Goal: Task Accomplishment & Management: Use online tool/utility

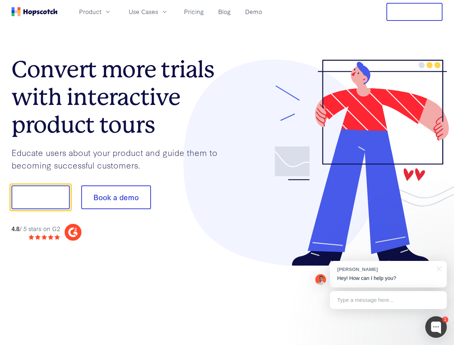
click at [227, 173] on div at bounding box center [335, 163] width 216 height 207
click at [101, 12] on span "Product" at bounding box center [90, 11] width 22 height 9
click at [158, 12] on span "Use Cases" at bounding box center [144, 11] width 30 height 9
click at [415, 12] on button "Free Trial" at bounding box center [415, 12] width 56 height 18
click at [40, 198] on button "Show me!" at bounding box center [41, 198] width 58 height 24
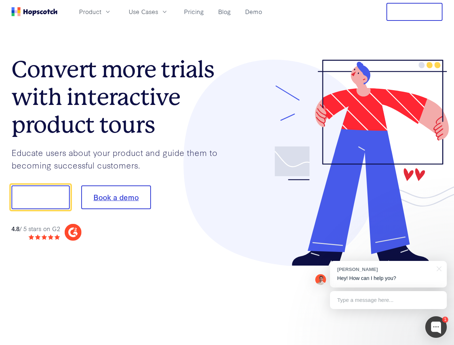
click at [116, 198] on button "Book a demo" at bounding box center [116, 198] width 70 height 24
click at [436, 327] on div at bounding box center [437, 328] width 22 height 22
click at [389, 275] on div "[PERSON_NAME] Hey! How can I help you?" at bounding box center [388, 274] width 117 height 27
click at [438, 268] on div at bounding box center [379, 197] width 135 height 240
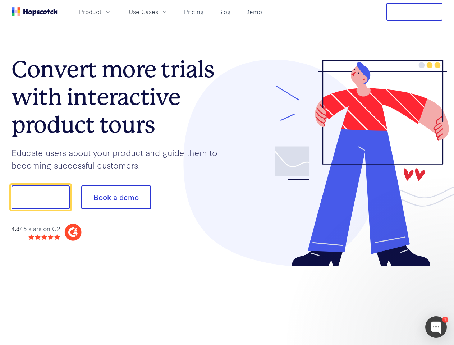
click at [389, 300] on div at bounding box center [379, 245] width 135 height 144
